Goal: Information Seeking & Learning: Stay updated

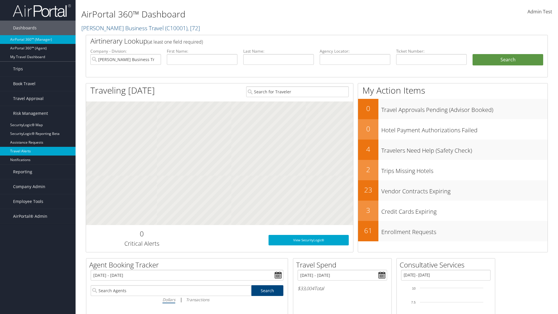
click at [38, 151] on link "Travel Alerts" at bounding box center [38, 151] width 76 height 9
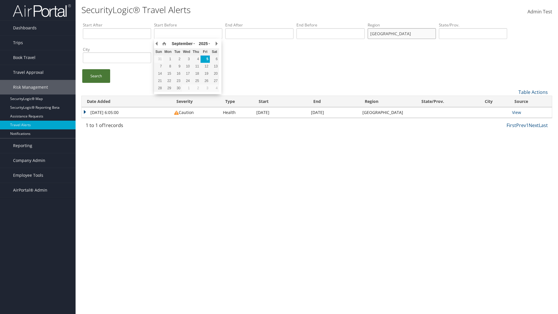
type input "united states"
click at [96, 76] on link "Search" at bounding box center [96, 76] width 28 height 14
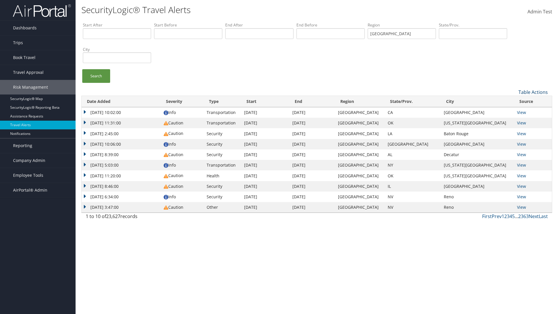
click at [533, 92] on link "Table Actions" at bounding box center [532, 92] width 29 height 6
click at [513, 111] on link "Column Visibility" at bounding box center [513, 111] width 76 height 10
click at [513, 101] on link "Date Added" at bounding box center [513, 102] width 76 height 10
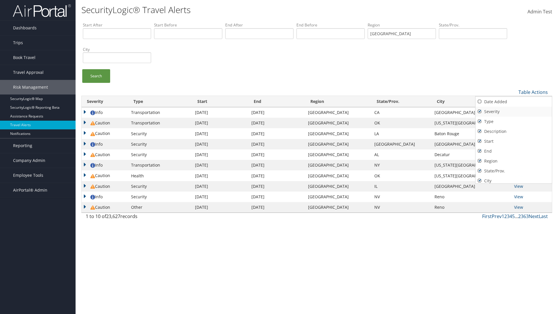
click at [513, 111] on link "Severity" at bounding box center [513, 112] width 76 height 10
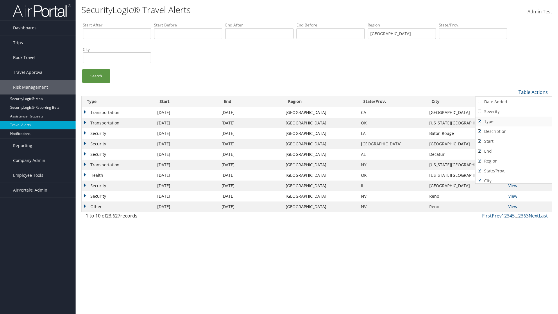
click at [513, 121] on link "Type" at bounding box center [513, 121] width 76 height 10
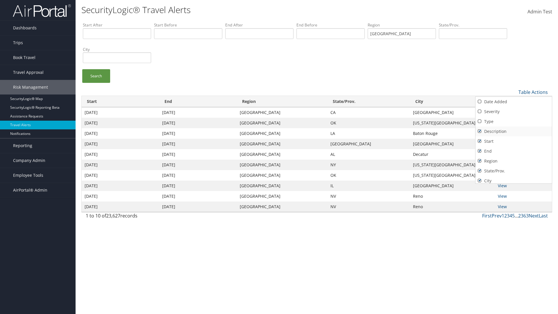
click at [513, 131] on link "Description" at bounding box center [513, 131] width 76 height 10
click at [513, 141] on link "Start" at bounding box center [513, 141] width 76 height 10
click at [513, 151] on link "End" at bounding box center [513, 151] width 76 height 10
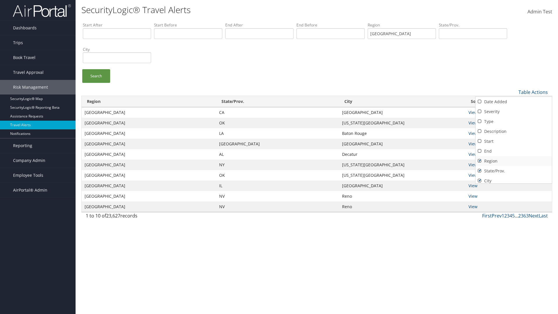
click at [513, 161] on link "Region" at bounding box center [513, 161] width 76 height 10
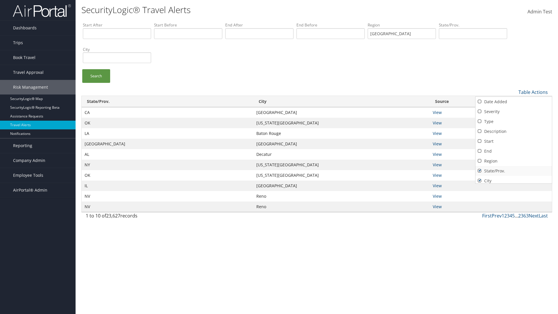
click at [513, 171] on link "State/Prov." at bounding box center [513, 171] width 76 height 10
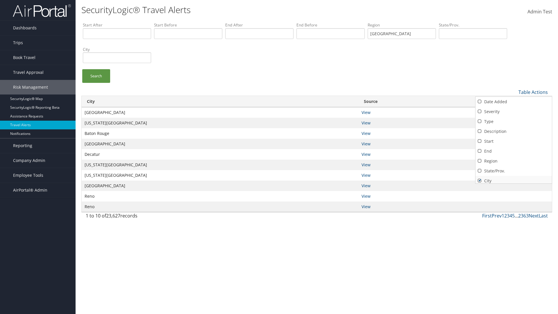
click at [513, 178] on link "City" at bounding box center [513, 181] width 76 height 10
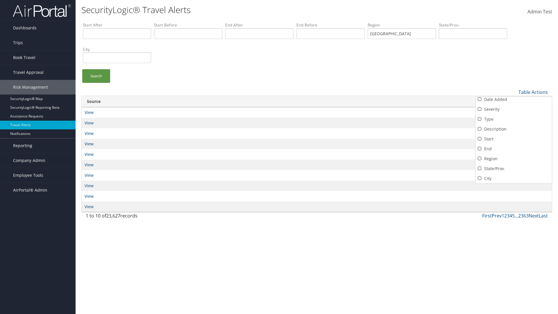
click at [513, 183] on link "Source" at bounding box center [513, 188] width 76 height 10
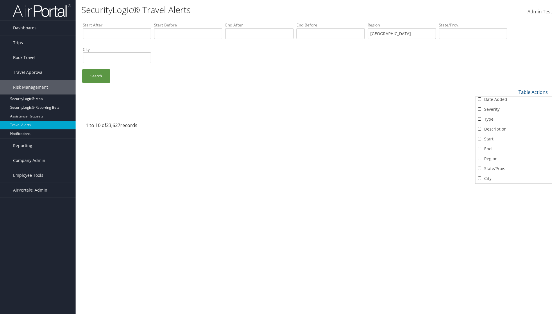
click at [279, 157] on div at bounding box center [279, 157] width 558 height 314
click at [533, 92] on link "Table Actions" at bounding box center [532, 92] width 29 height 6
click at [513, 101] on link "Date Added" at bounding box center [513, 102] width 76 height 10
click at [513, 111] on link "Severity" at bounding box center [513, 112] width 76 height 10
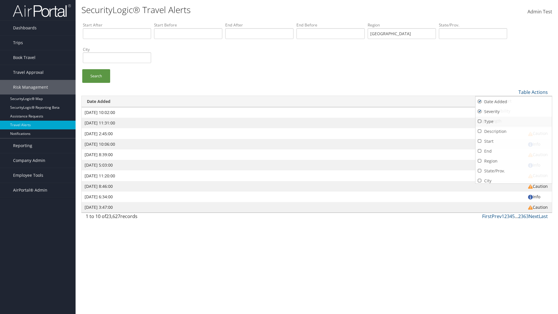
click at [513, 121] on link "Type" at bounding box center [513, 121] width 76 height 10
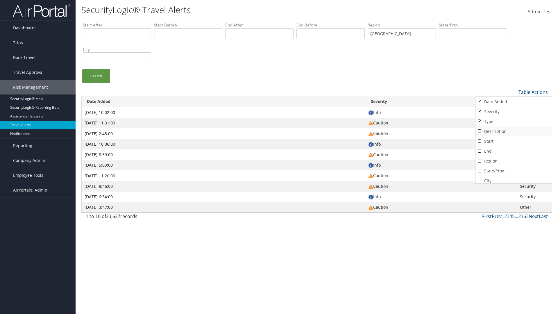
click at [513, 131] on link "Description" at bounding box center [513, 131] width 76 height 10
